Goal: Communication & Community: Answer question/provide support

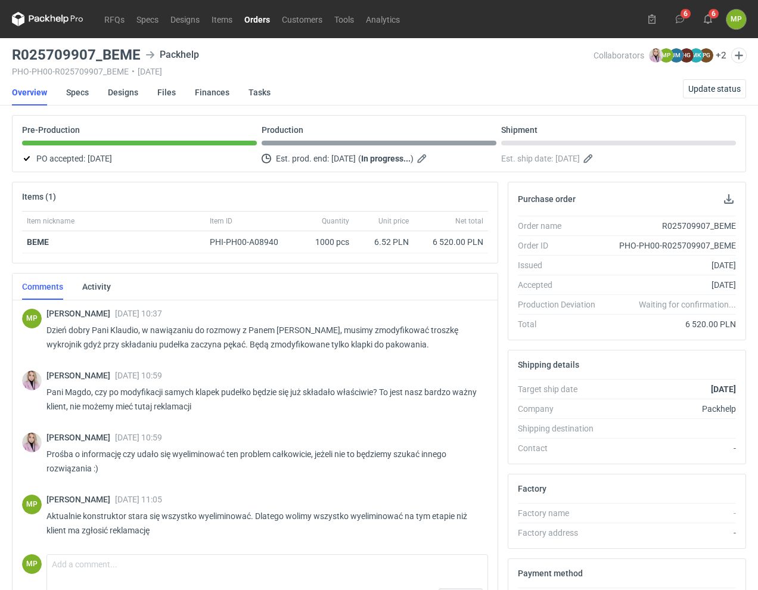
click at [130, 11] on nav "RFQs Specs Designs Items Orders Customers Tools Analytics" at bounding box center [209, 19] width 394 height 38
click at [117, 21] on link "RFQs" at bounding box center [114, 19] width 32 height 14
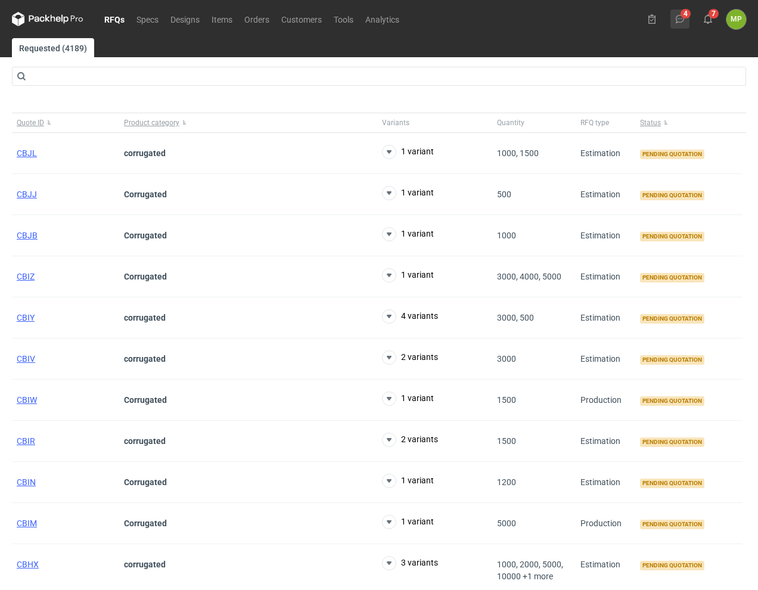
click at [678, 17] on icon at bounding box center [680, 19] width 10 height 10
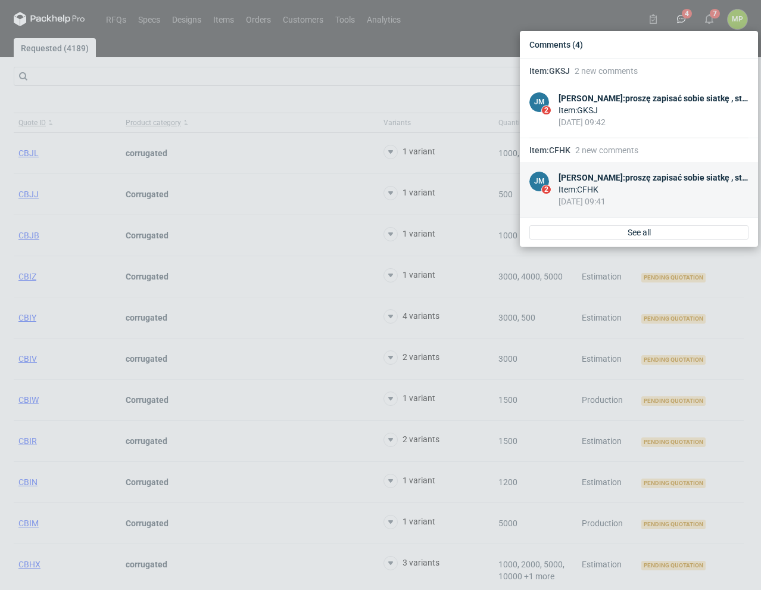
click at [640, 195] on div "Item : CFHK" at bounding box center [654, 189] width 190 height 12
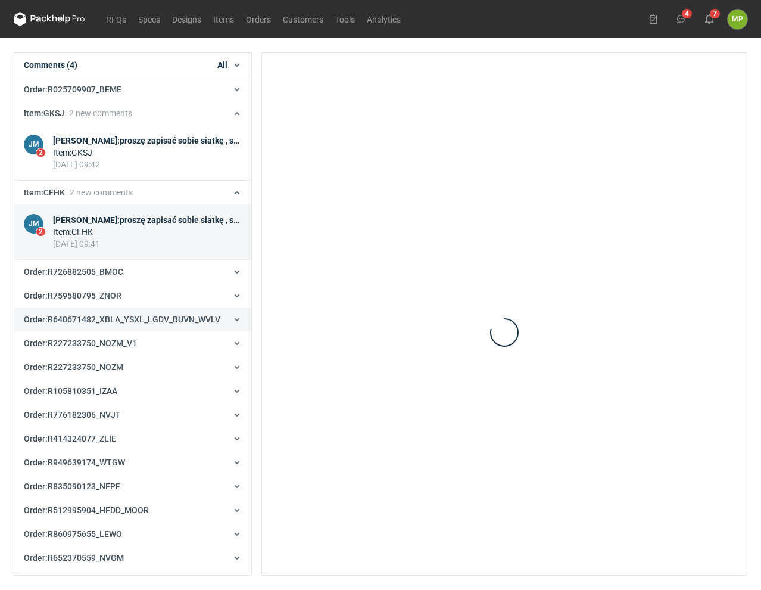
scroll to position [127, 0]
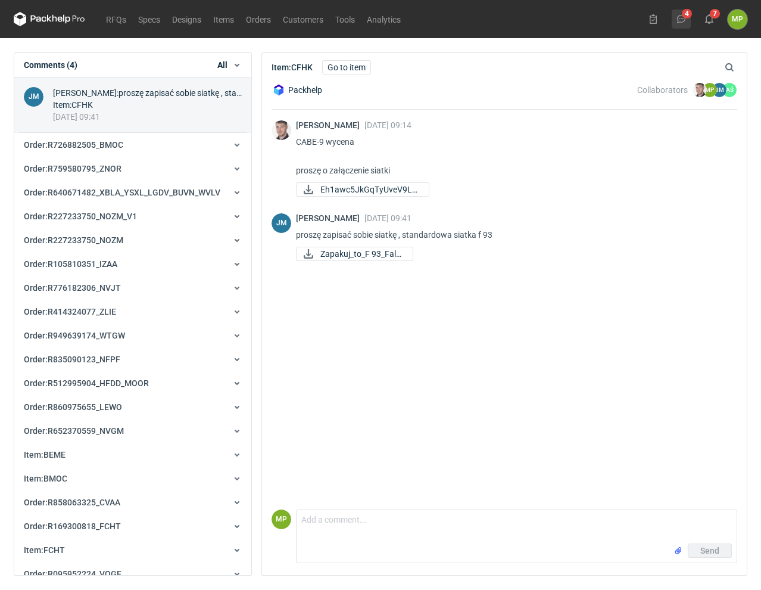
click at [687, 18] on button "4" at bounding box center [681, 19] width 19 height 19
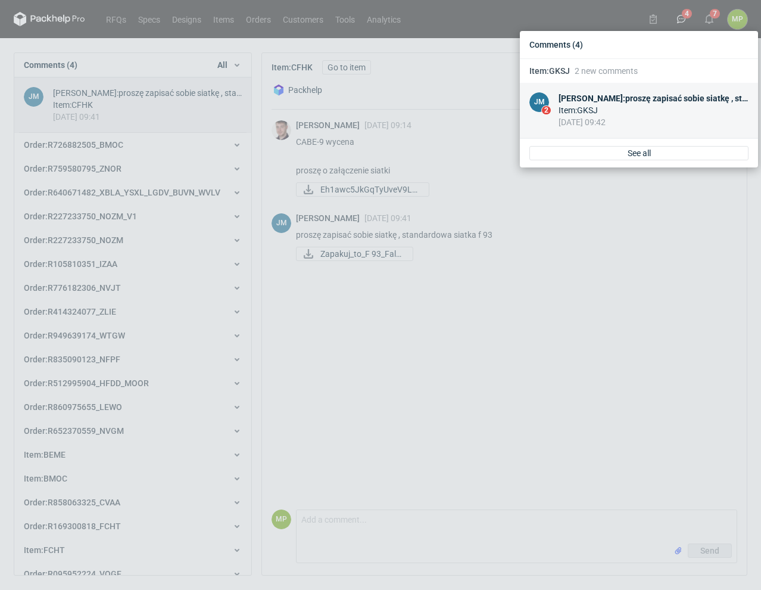
click at [662, 98] on div "[PERSON_NAME] : proszę zapisać sobie siatkę , standardowa siatka f 79" at bounding box center [654, 98] width 190 height 12
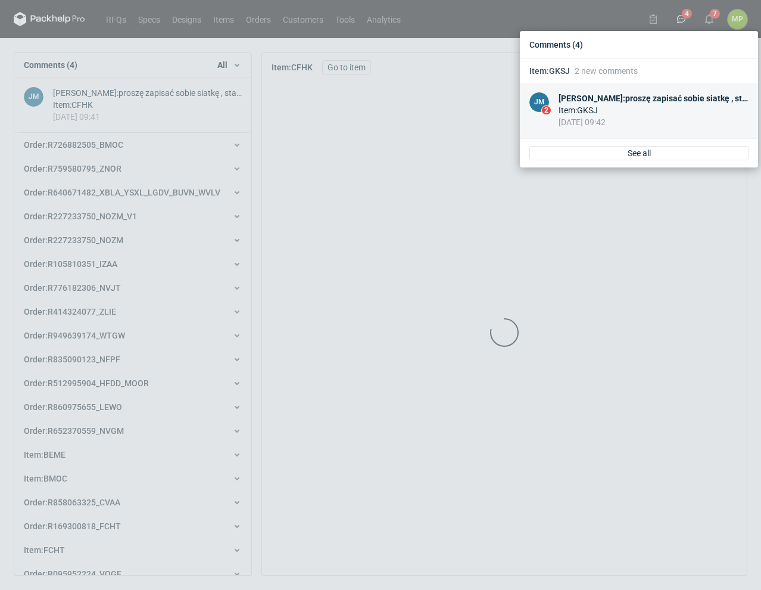
scroll to position [48, 0]
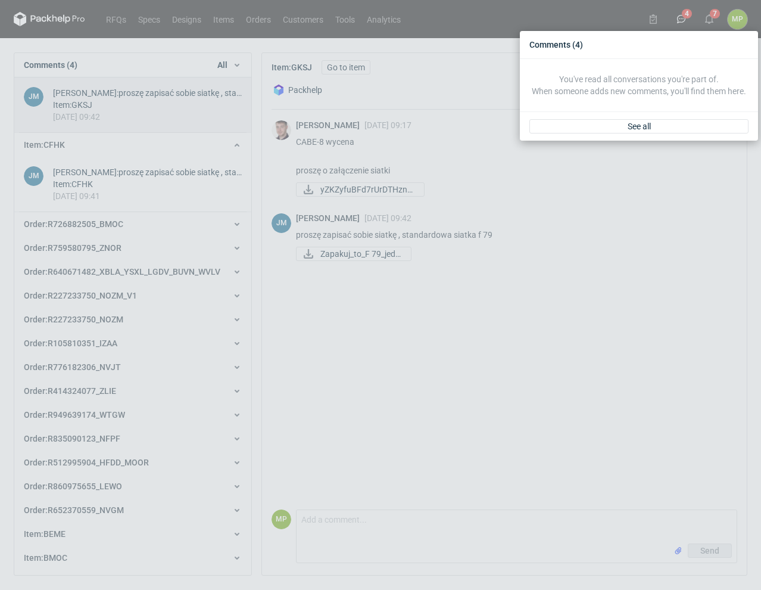
click at [625, 214] on div "Comments (4) You've read all conversations you're part of. When someone adds ne…" at bounding box center [380, 295] width 761 height 590
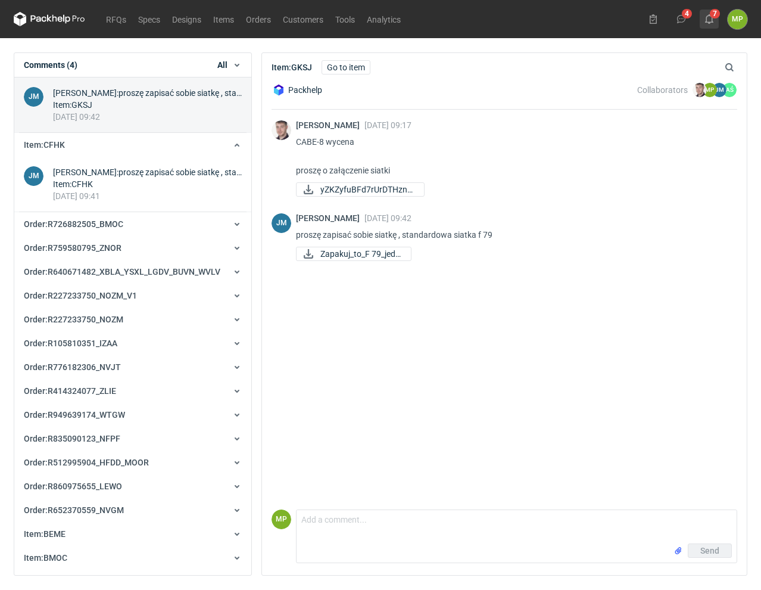
click at [703, 17] on button "7" at bounding box center [709, 19] width 19 height 19
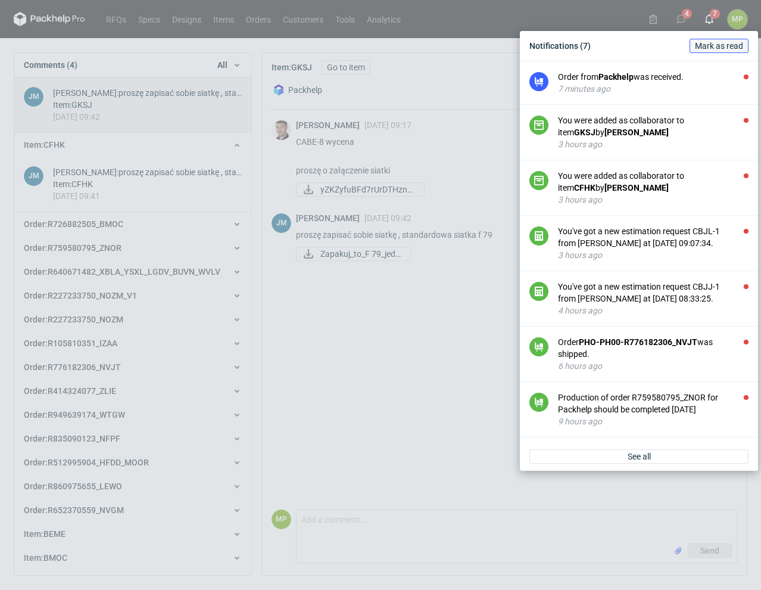
click at [718, 47] on span "Mark as read" at bounding box center [719, 46] width 48 height 8
